Goal: Task Accomplishment & Management: Complete application form

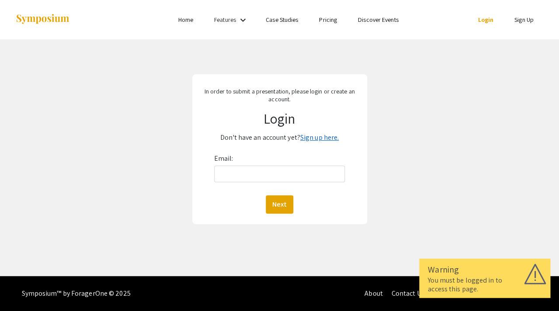
click at [313, 139] on link "Sign up here." at bounding box center [319, 137] width 38 height 9
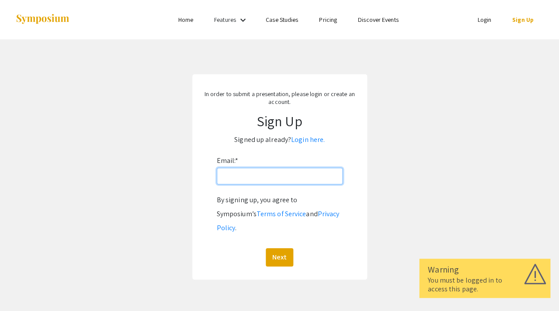
click at [227, 176] on input "Email: *" at bounding box center [280, 176] width 126 height 17
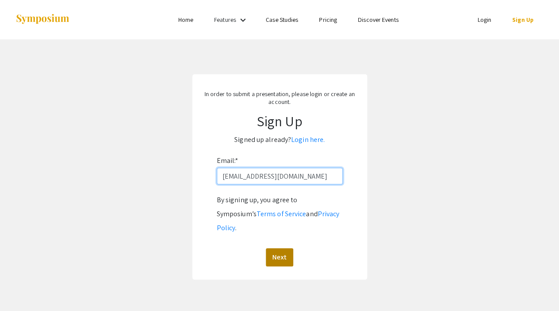
type input "[EMAIL_ADDRESS][DOMAIN_NAME]"
click at [286, 248] on button "Next" at bounding box center [280, 257] width 28 height 18
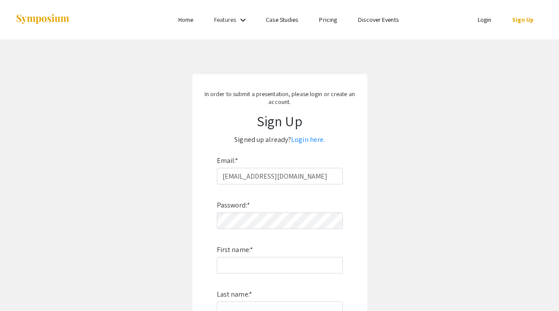
click at [177, 206] on app-signup "In order to submit a presentation, please login or create an account. Sign Up S…" at bounding box center [279, 250] width 559 height 353
type input "Maeve"
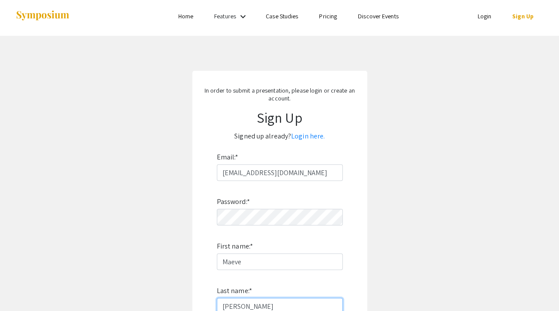
type input "[PERSON_NAME]"
click at [131, 183] on app-signup "In order to submit a presentation, please login or create an account. Sign Up S…" at bounding box center [279, 247] width 559 height 353
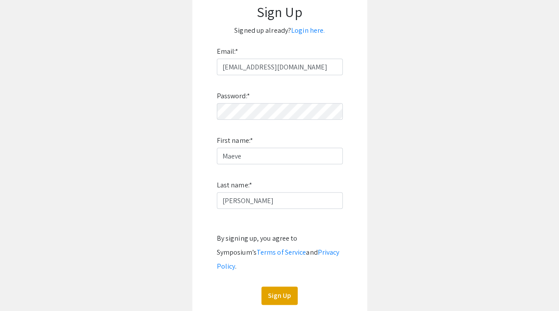
scroll to position [110, 0]
click at [279, 286] on button "Sign Up" at bounding box center [279, 295] width 36 height 18
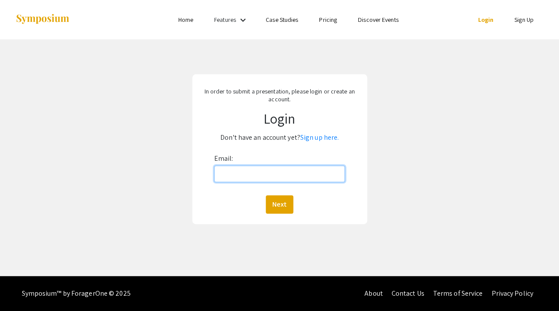
click at [233, 172] on input "Email:" at bounding box center [279, 174] width 131 height 17
type input "[EMAIL_ADDRESS][DOMAIN_NAME]"
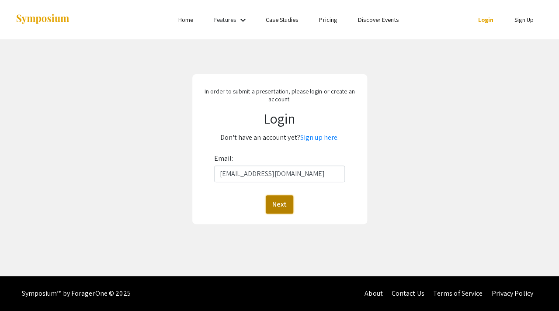
click at [282, 207] on button "Next" at bounding box center [280, 204] width 28 height 18
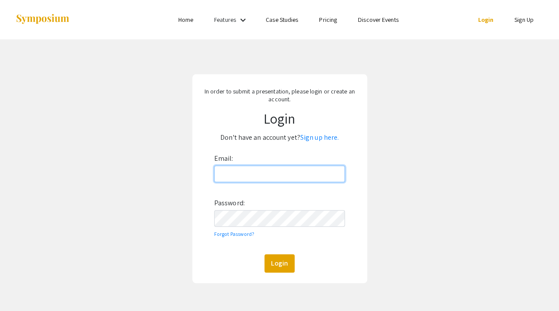
type input "[EMAIL_ADDRESS][DOMAIN_NAME]"
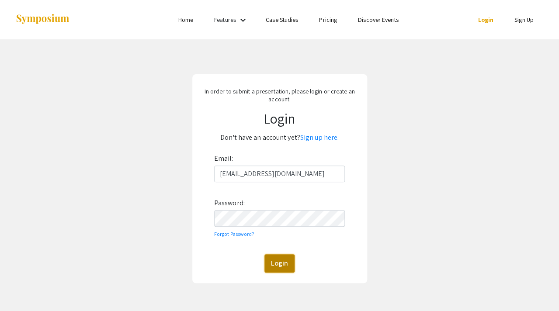
click at [281, 256] on button "Login" at bounding box center [279, 263] width 30 height 18
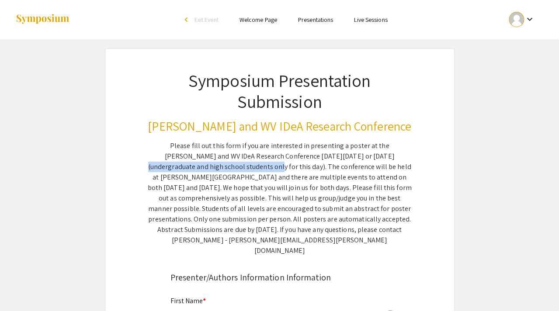
drag, startPoint x: 174, startPoint y: 163, endPoint x: 303, endPoint y: 152, distance: 129.4
click at [303, 152] on div "Please fill out this form if you are interested in presenting a poster at the V…" at bounding box center [280, 198] width 264 height 115
